Goal: Obtain resource: Download file/media

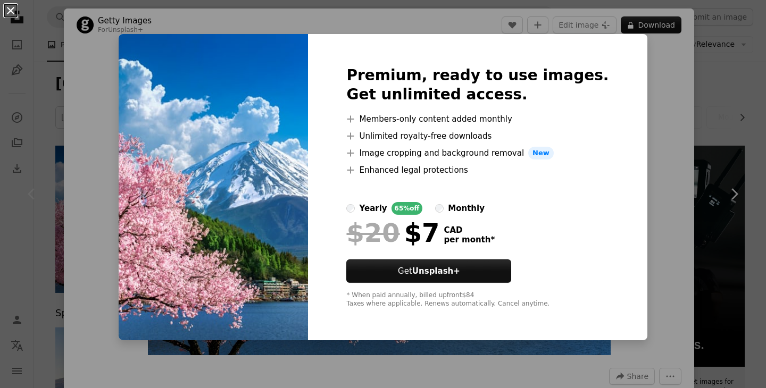
click at [5, 9] on button "An X shape" at bounding box center [10, 10] width 13 height 13
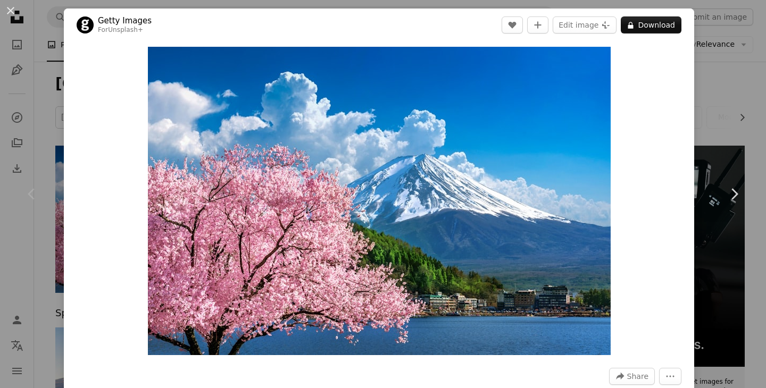
click at [731, 65] on div "An X shape Chevron left Chevron right Getty Images For Unsplash+ A heart A plus…" at bounding box center [383, 194] width 766 height 388
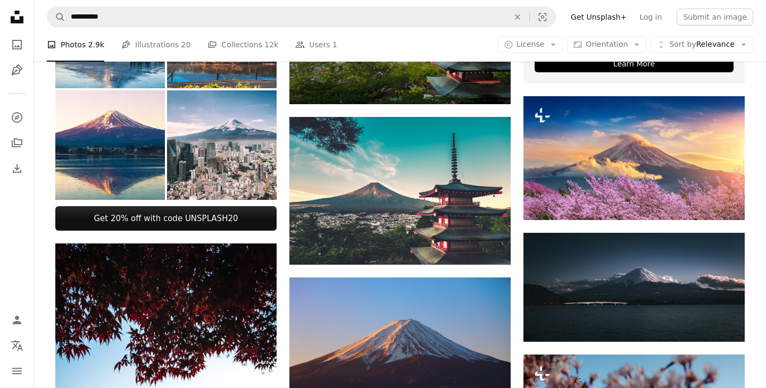
scroll to position [385, 0]
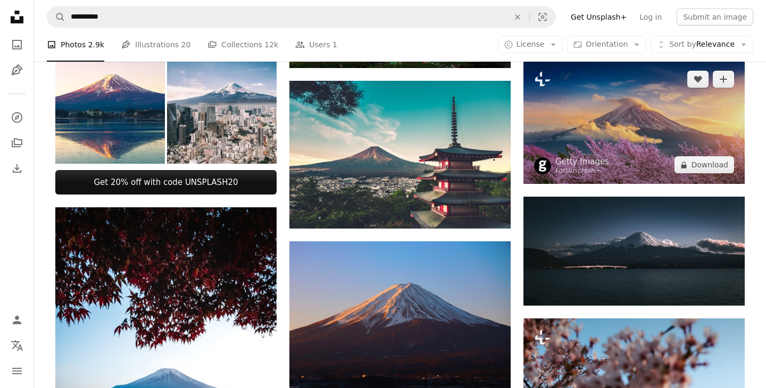
click at [648, 114] on img at bounding box center [633, 122] width 221 height 124
